Goal: Find specific page/section: Find specific page/section

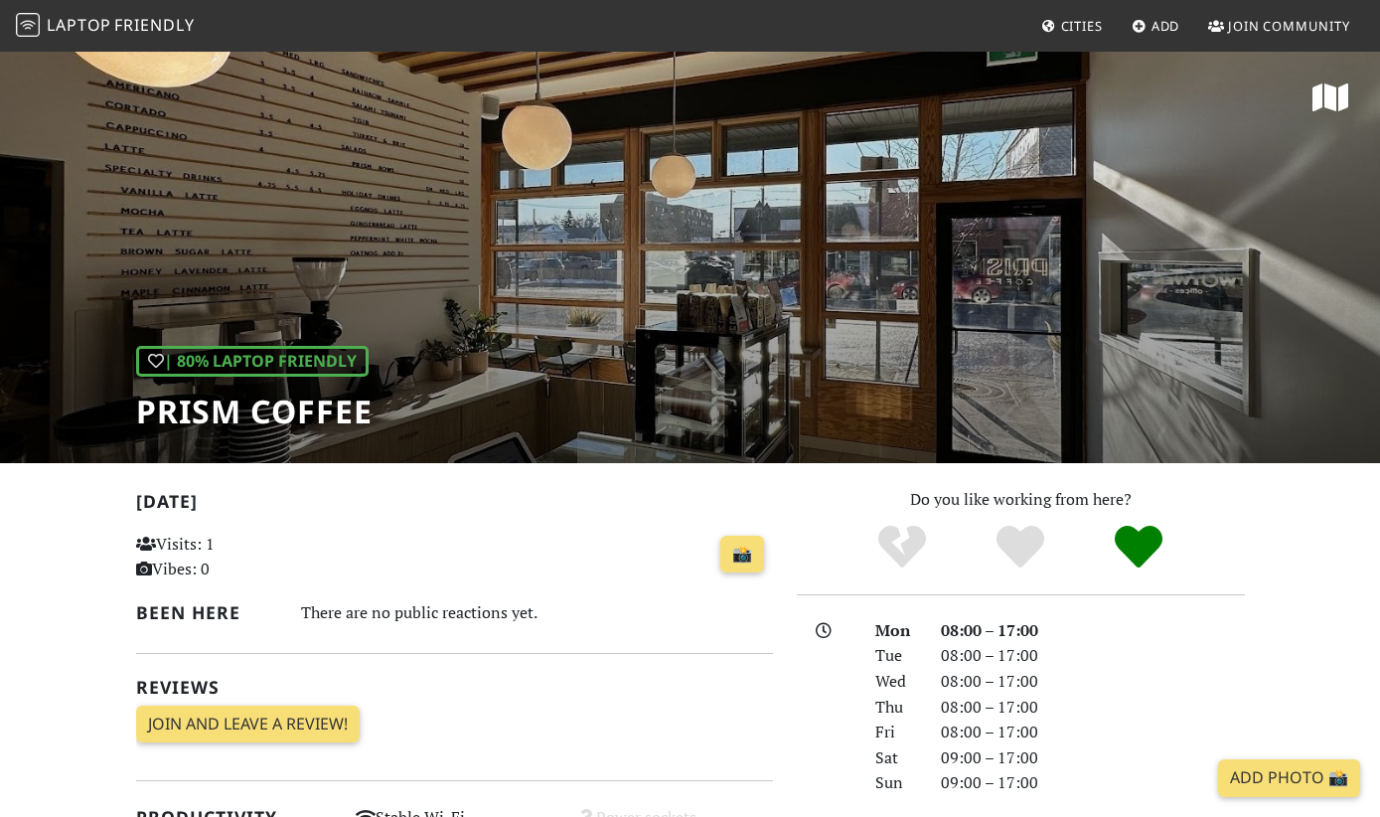
click at [105, 32] on span "Laptop" at bounding box center [79, 25] width 65 height 22
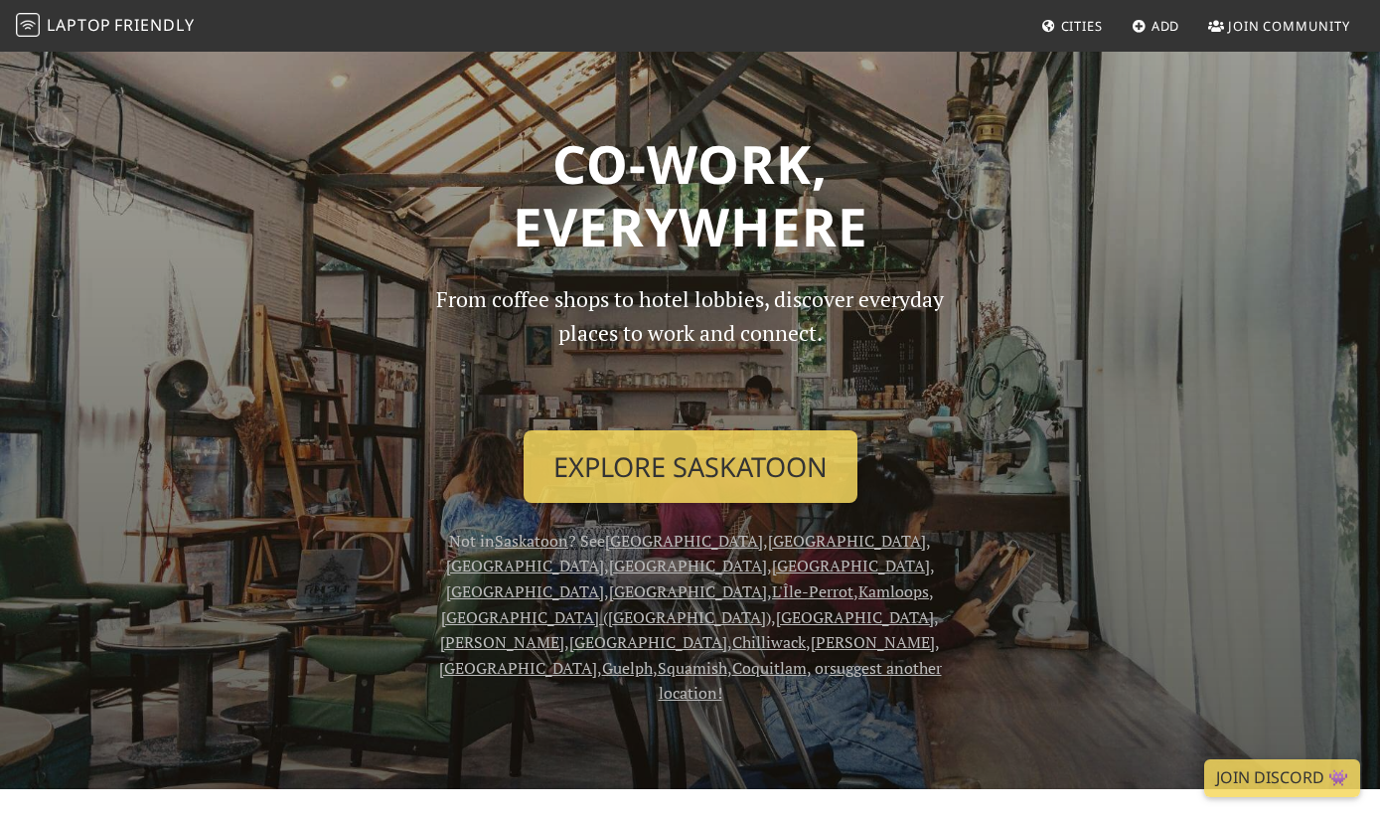
click at [1072, 21] on span "Cities" at bounding box center [1082, 26] width 42 height 18
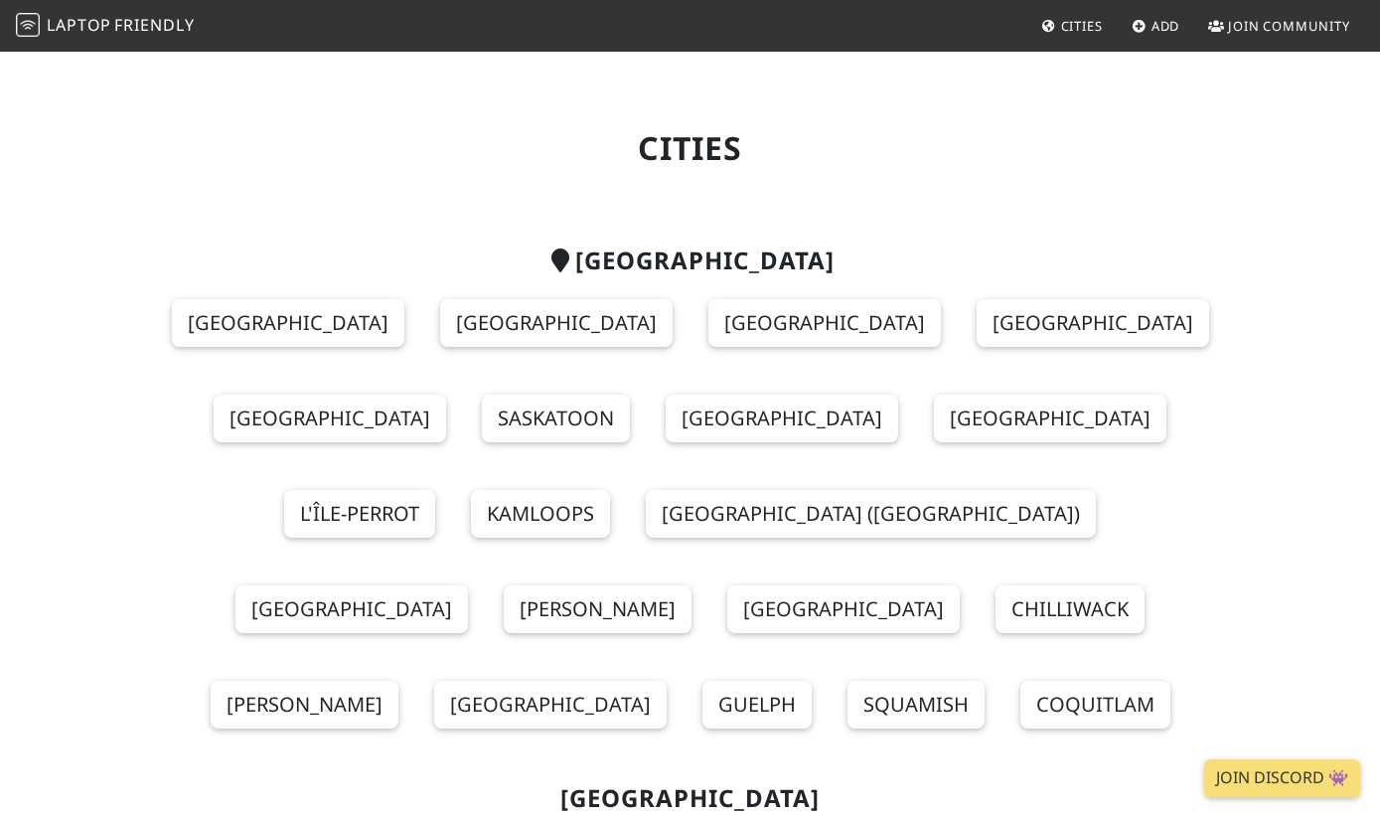
click at [709, 319] on link "[GEOGRAPHIC_DATA]" at bounding box center [825, 323] width 233 height 48
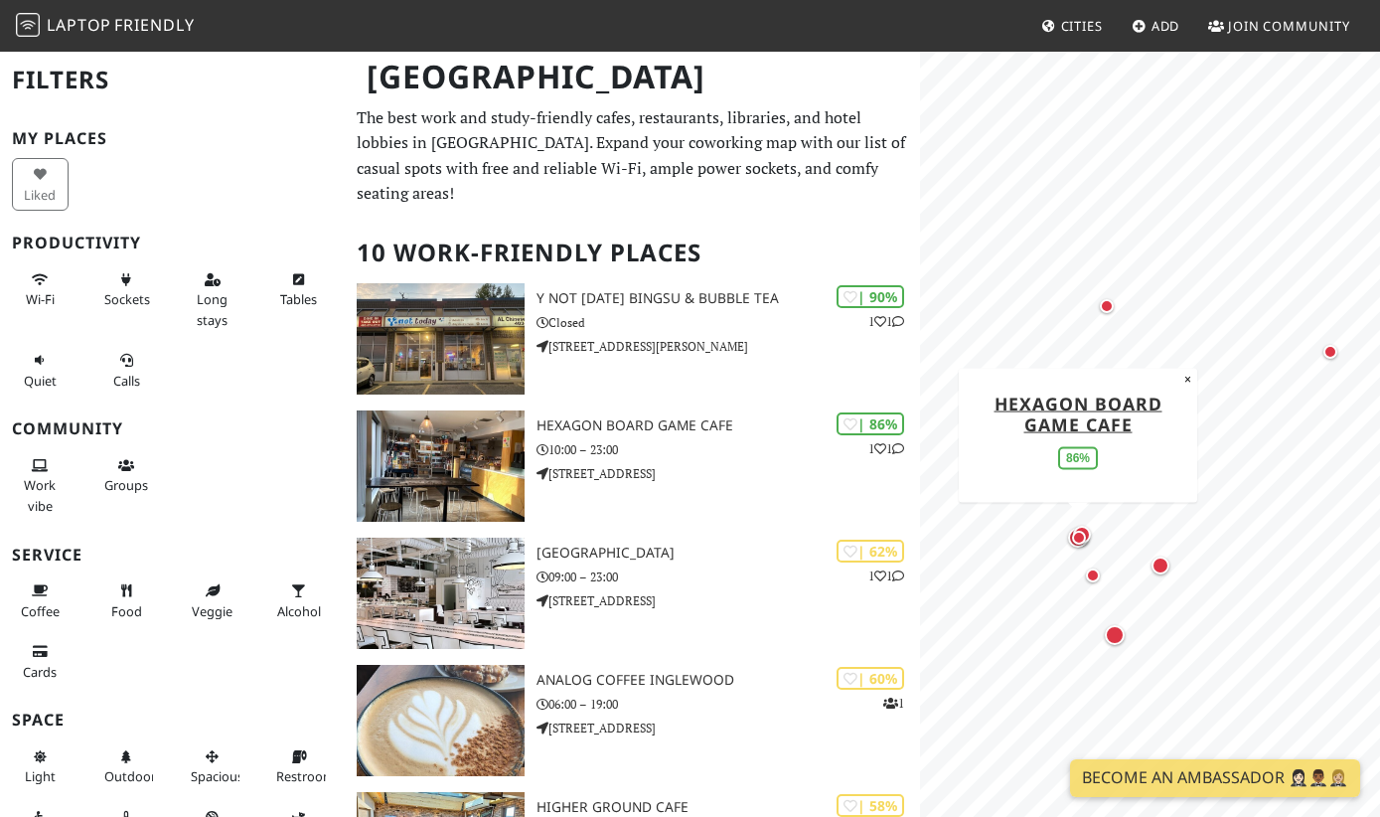
click at [451, 452] on img at bounding box center [441, 465] width 168 height 111
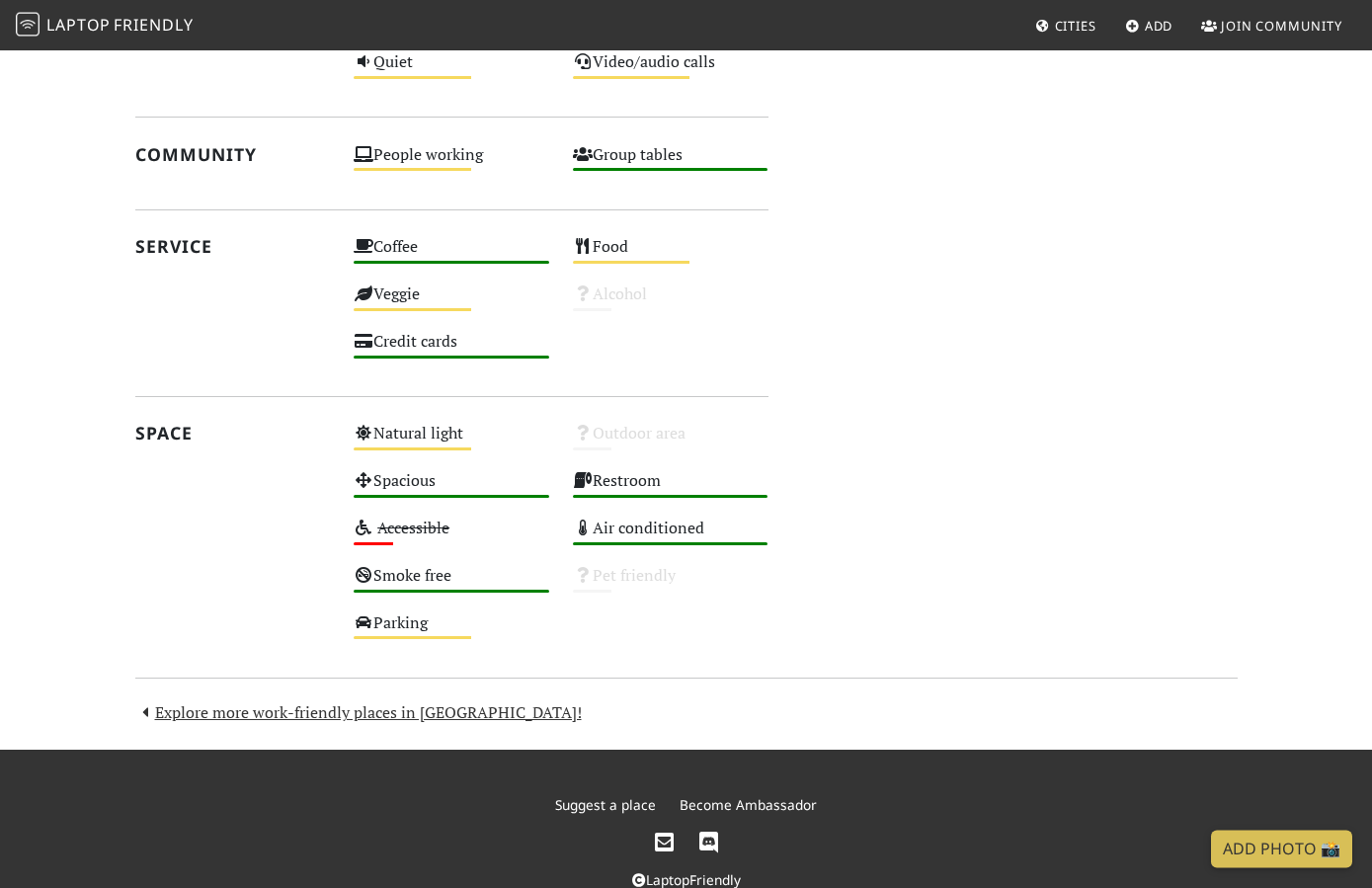
scroll to position [1042, 0]
